Goal: Transaction & Acquisition: Download file/media

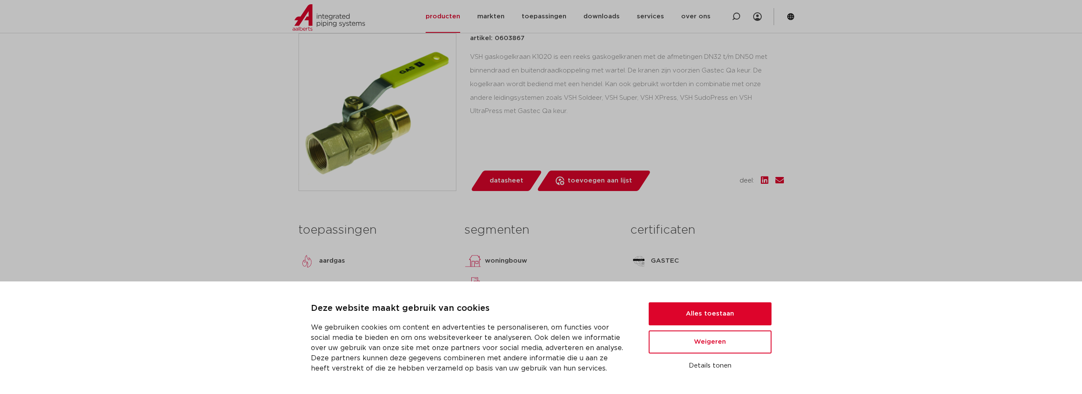
scroll to position [213, 0]
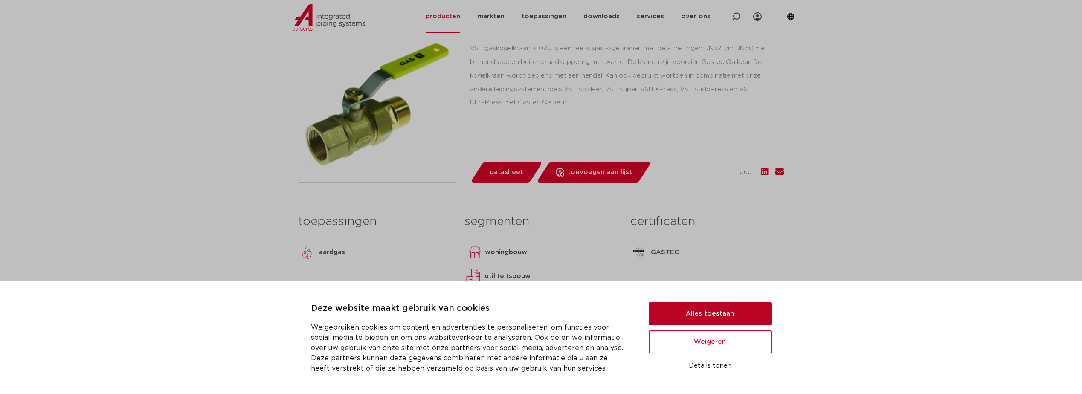
click at [704, 314] on button "Alles toestaan" at bounding box center [710, 313] width 123 height 23
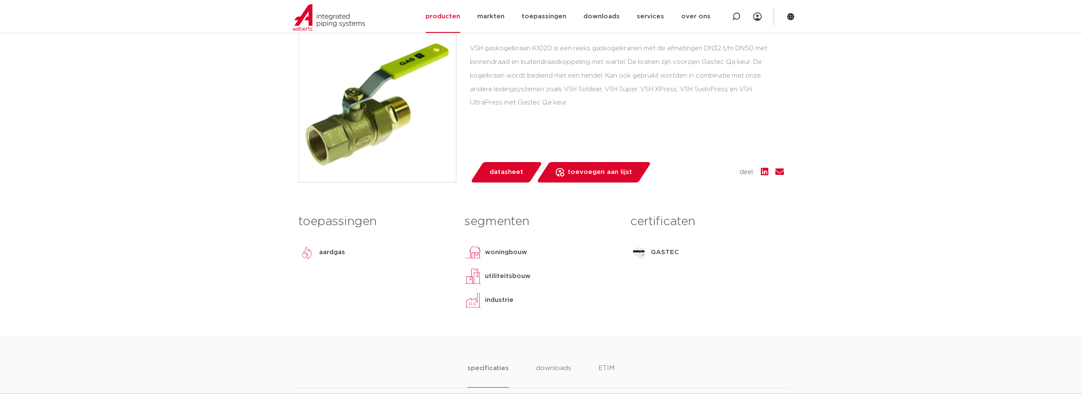
click at [664, 253] on p "GASTEC" at bounding box center [665, 252] width 28 height 10
click at [675, 253] on p "GASTEC" at bounding box center [665, 252] width 28 height 10
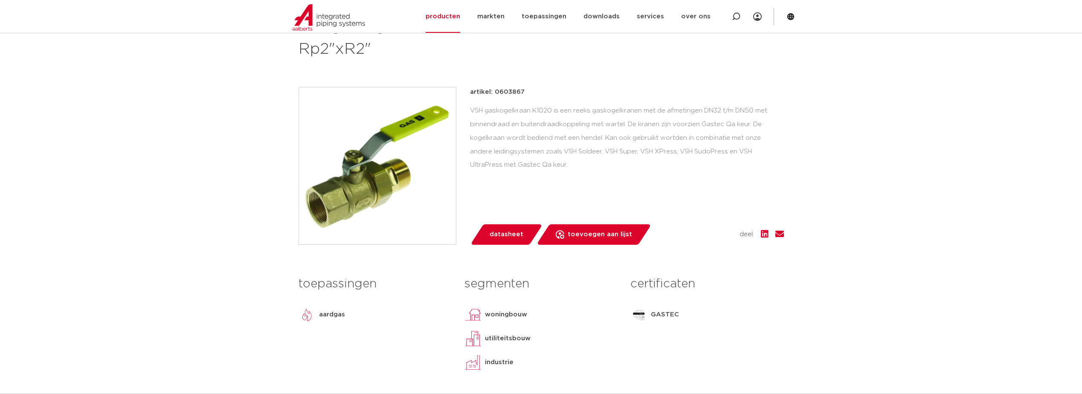
scroll to position [171, 0]
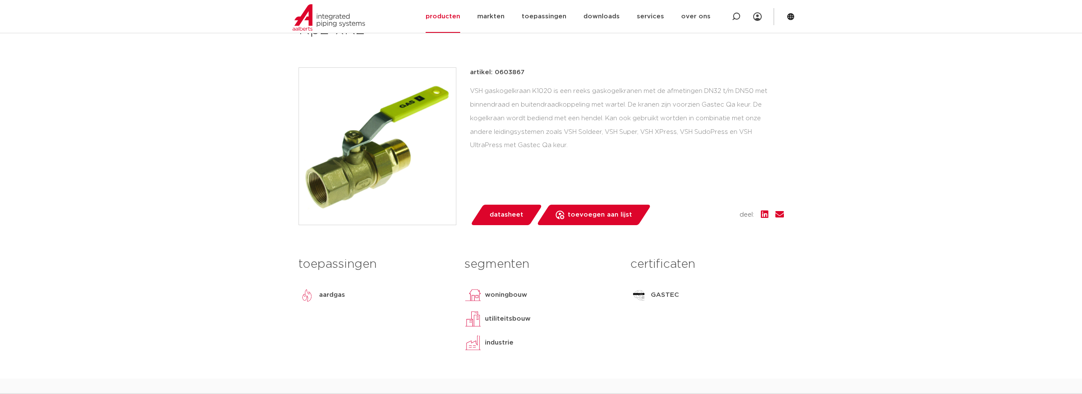
click at [656, 296] on p "GASTEC" at bounding box center [665, 295] width 28 height 10
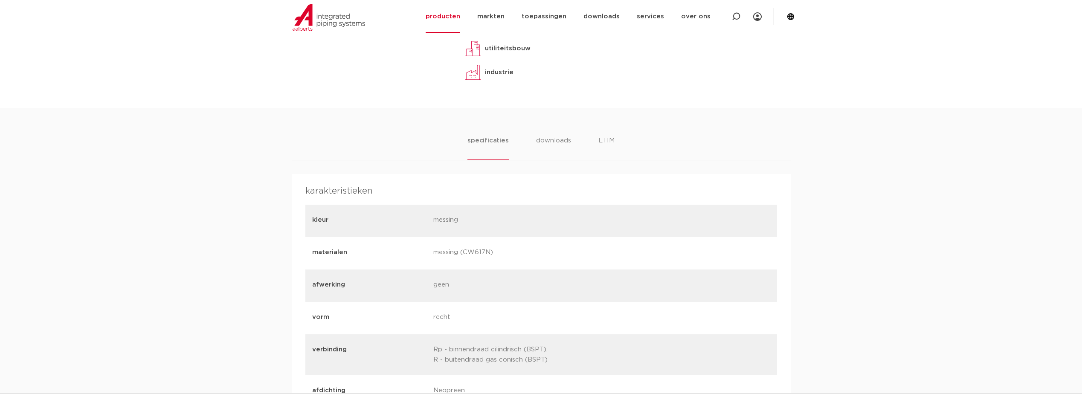
scroll to position [427, 0]
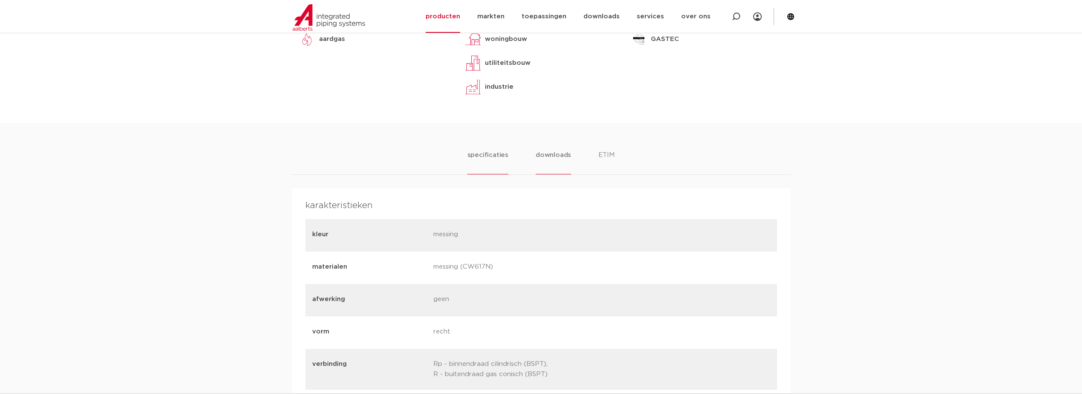
click at [544, 159] on li "downloads" at bounding box center [553, 162] width 35 height 24
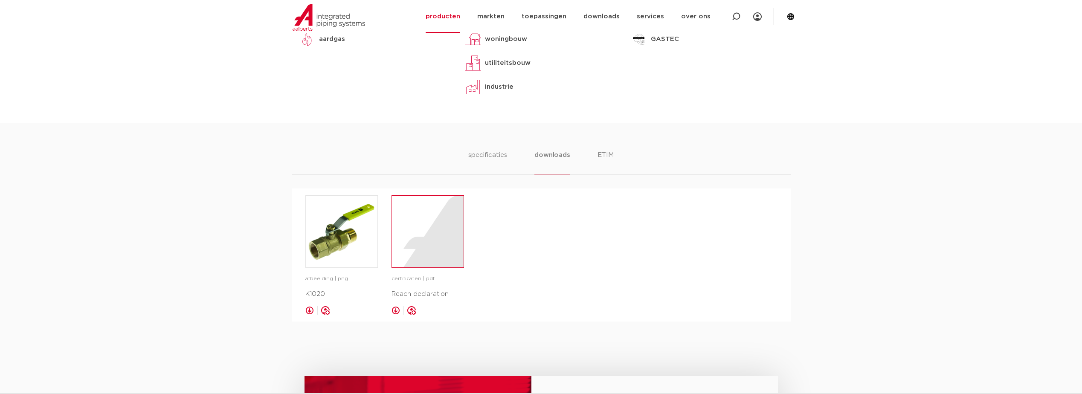
click at [416, 253] on div at bounding box center [428, 232] width 72 height 72
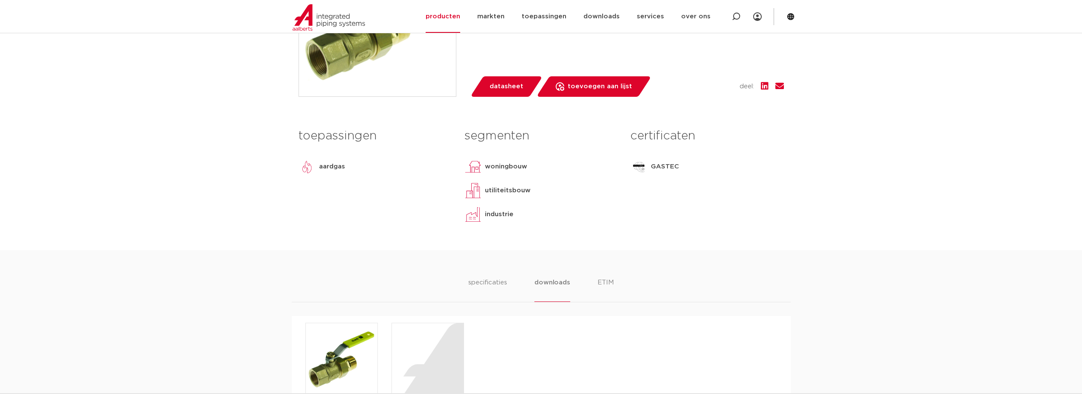
scroll to position [299, 0]
click at [510, 84] on span "datasheet" at bounding box center [507, 87] width 34 height 14
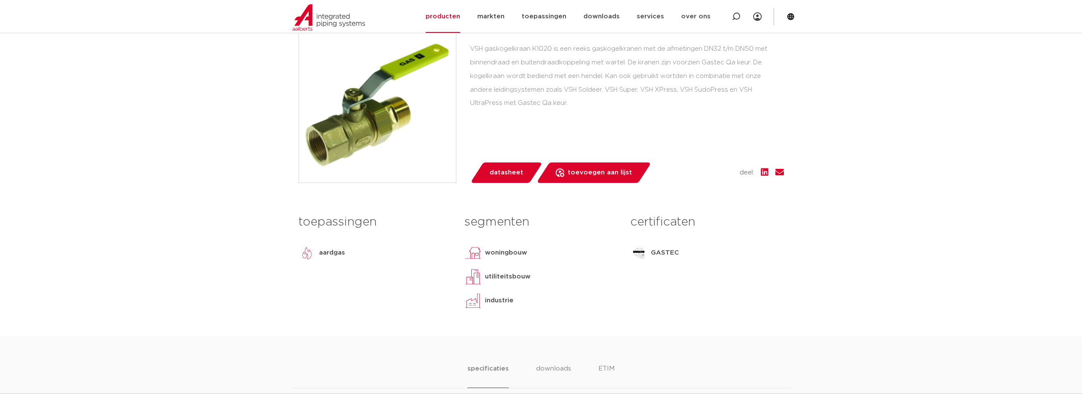
scroll to position [213, 0]
click at [517, 172] on span "datasheet" at bounding box center [507, 173] width 34 height 14
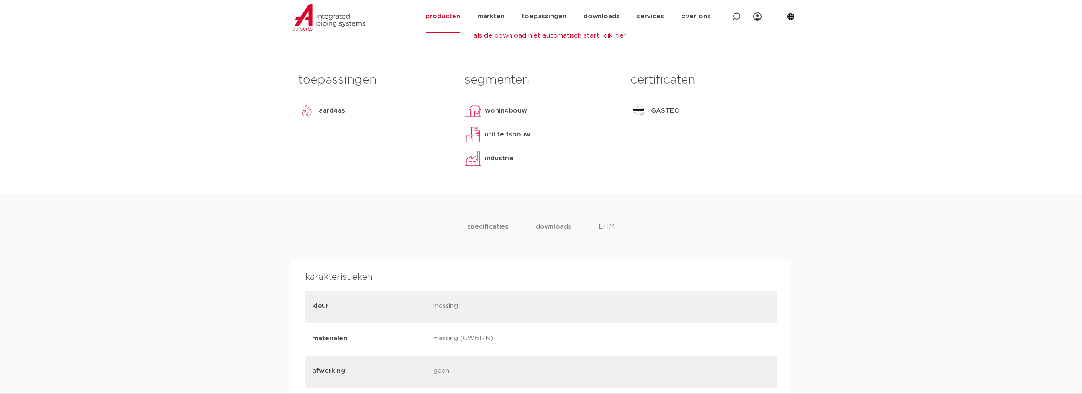
scroll to position [384, 0]
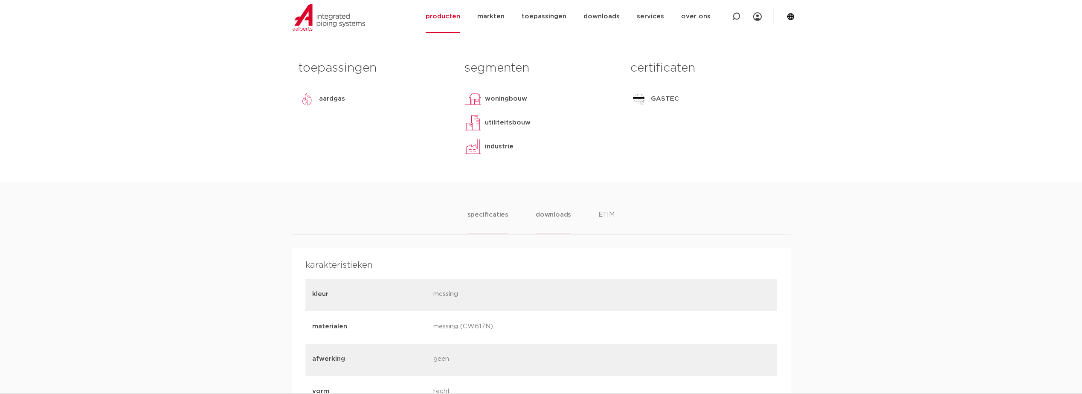
click at [553, 214] on li "downloads" at bounding box center [553, 222] width 35 height 24
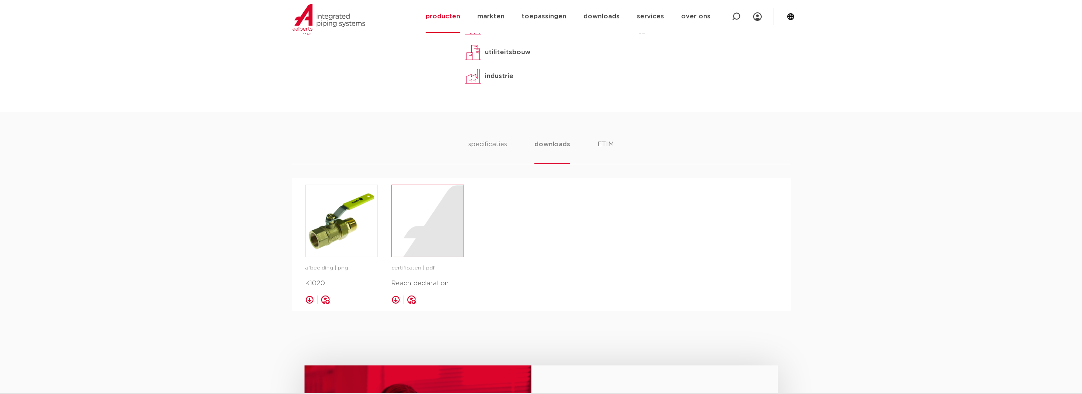
scroll to position [469, 0]
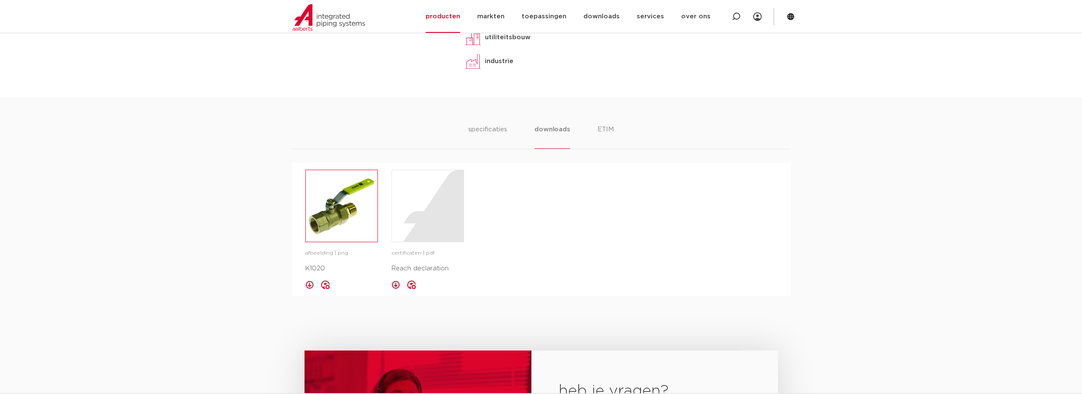
click at [337, 214] on img at bounding box center [342, 206] width 72 height 72
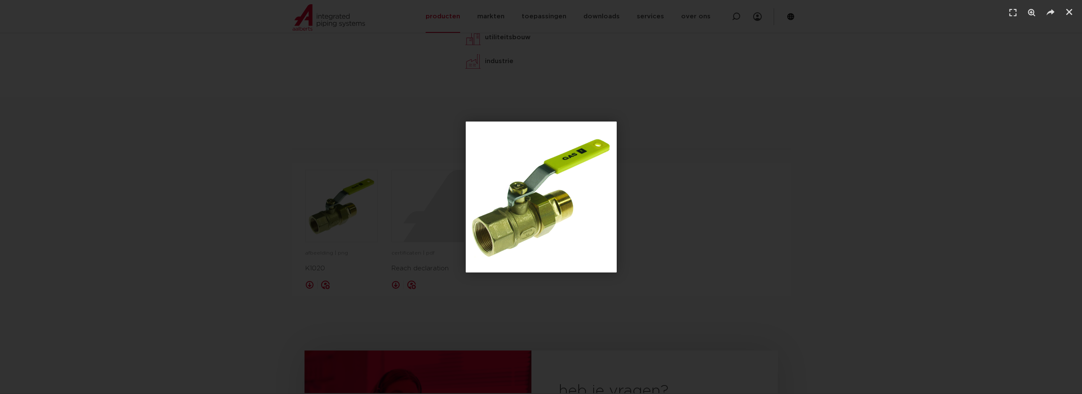
click at [356, 220] on div "1 / 1" at bounding box center [541, 197] width 1023 height 334
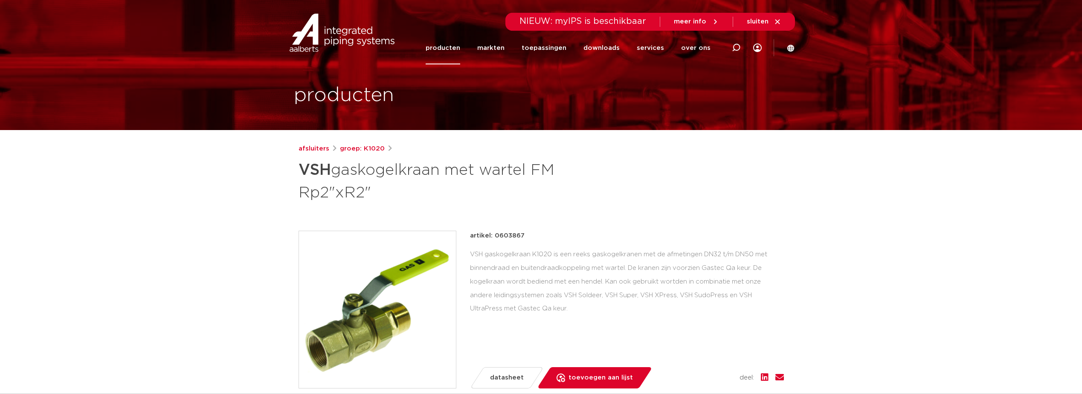
scroll to position [0, 0]
